Goal: Task Accomplishment & Management: Complete application form

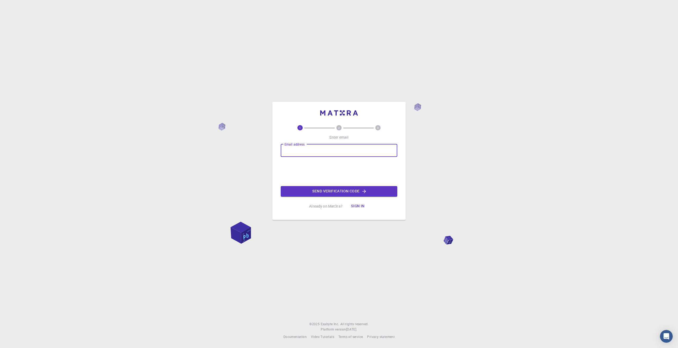
click at [318, 148] on input "Email address" at bounding box center [339, 150] width 117 height 13
click at [356, 207] on button "Sign in" at bounding box center [358, 206] width 22 height 11
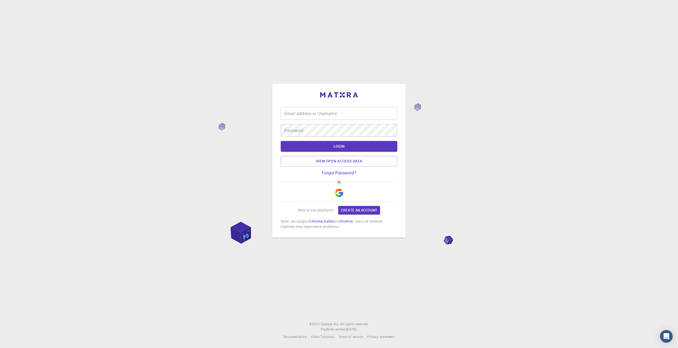
click at [336, 192] on img "button" at bounding box center [339, 193] width 8 height 8
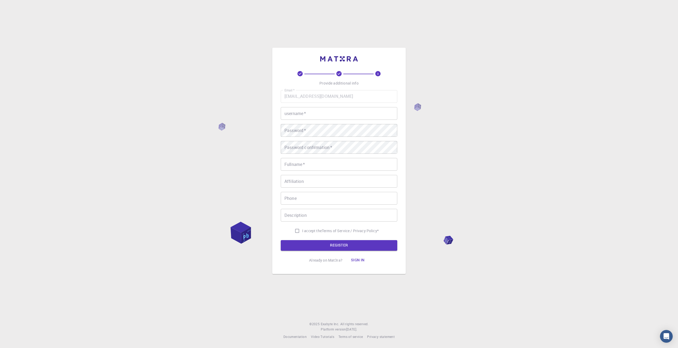
click at [296, 232] on input "I accept the Terms of Service / Privacy Policy *" at bounding box center [297, 231] width 10 height 10
checkbox input "true"
click at [291, 110] on div "username   * username   *" at bounding box center [339, 113] width 117 height 13
type input "sermin"
click at [295, 167] on input "Fullname   *" at bounding box center [339, 164] width 117 height 13
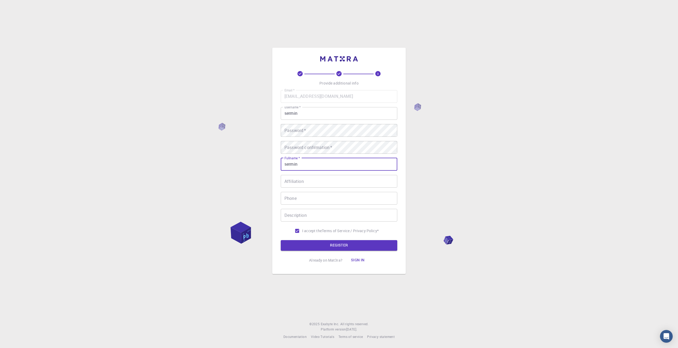
type input "sermin"
click at [293, 179] on input "Affiliation" at bounding box center [339, 181] width 117 height 13
click at [295, 198] on input "Phone" at bounding box center [339, 198] width 117 height 13
click at [299, 217] on input "Description" at bounding box center [339, 215] width 117 height 13
click at [342, 242] on button "REGISTER" at bounding box center [339, 245] width 117 height 11
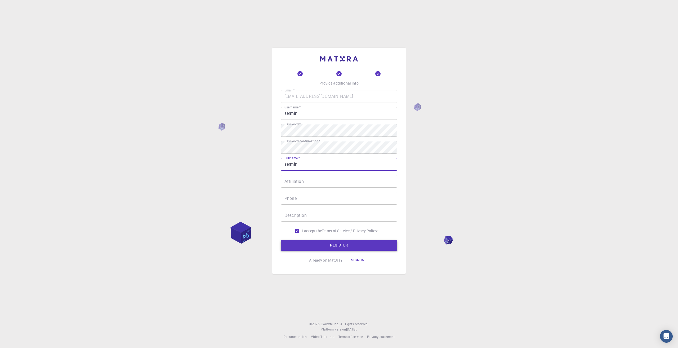
click at [331, 243] on button "REGISTER" at bounding box center [339, 245] width 117 height 11
